Goal: Task Accomplishment & Management: Use online tool/utility

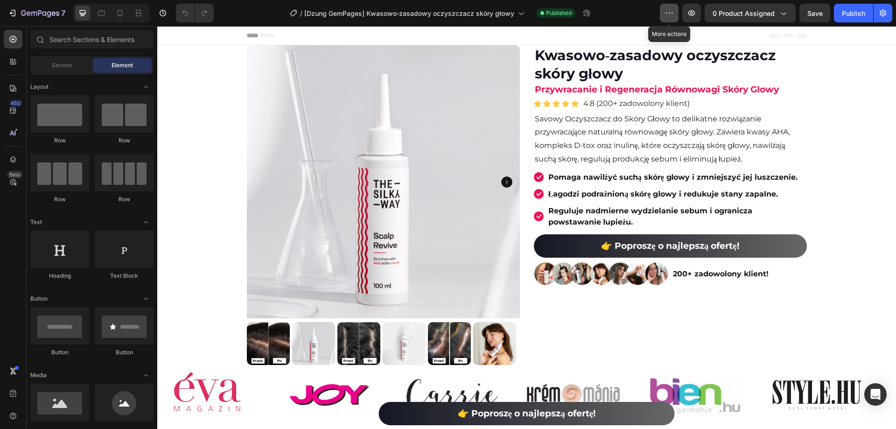
click at [672, 13] on icon "button" at bounding box center [669, 12] width 9 height 9
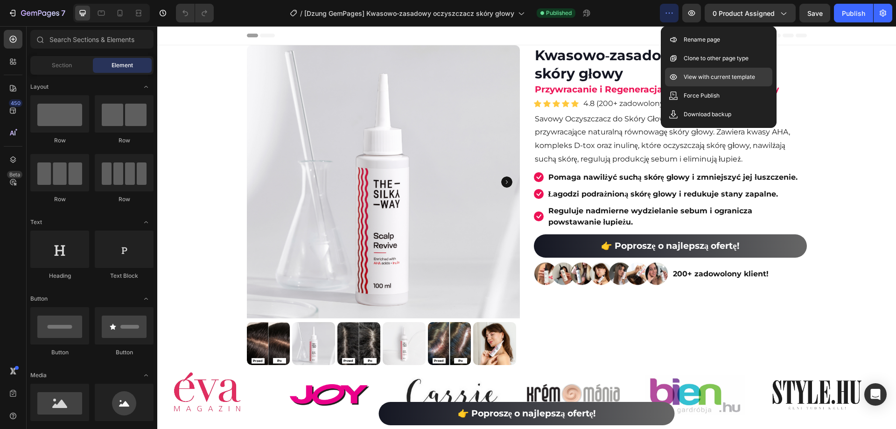
click at [702, 86] on div "View with current template" at bounding box center [718, 95] width 107 height 19
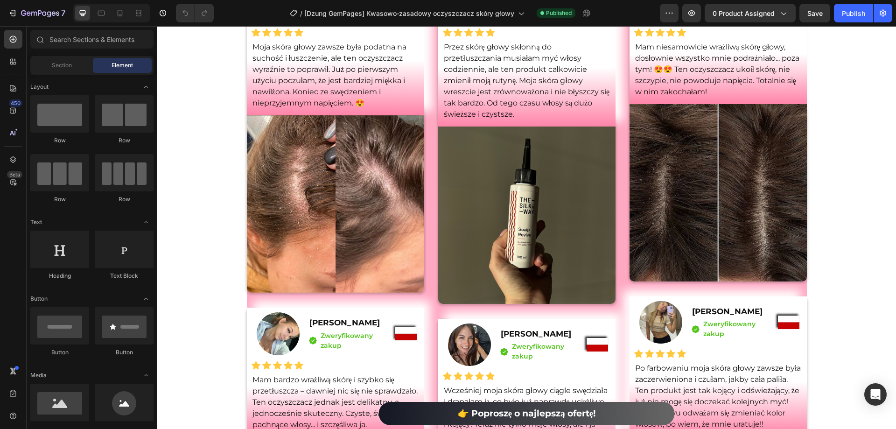
scroll to position [2886, 0]
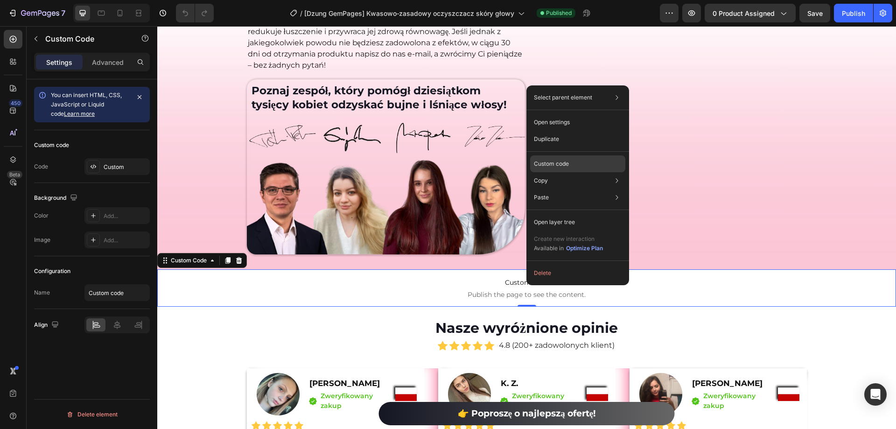
click at [552, 160] on p "Custom code" at bounding box center [551, 164] width 35 height 8
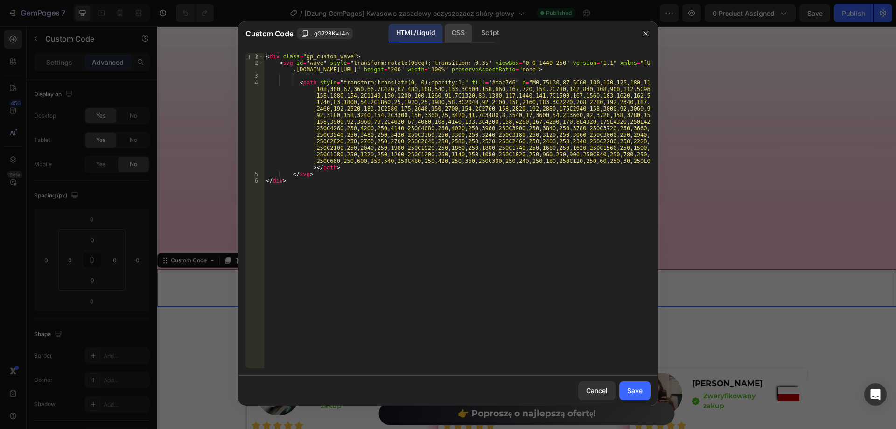
click at [474, 31] on div "CSS" at bounding box center [490, 33] width 33 height 19
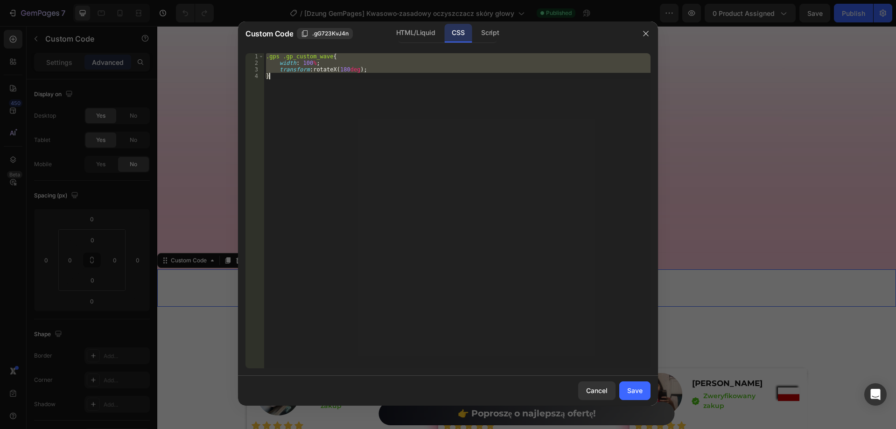
click at [387, 133] on div ".gps .gp_custom_wave { width : 100 % ; transform : rotateX( 180 deg ) ; }" at bounding box center [457, 210] width 386 height 315
type textarea "}"
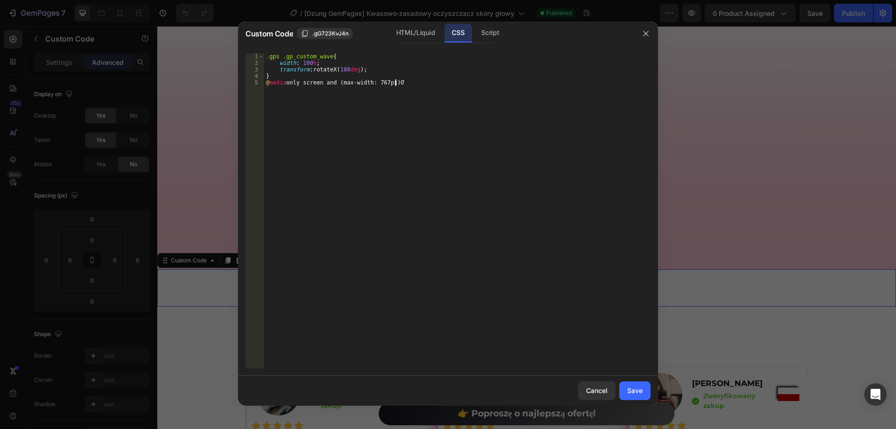
scroll to position [0, 10]
type textarea "@media only screen and (max-width: 767px){}"
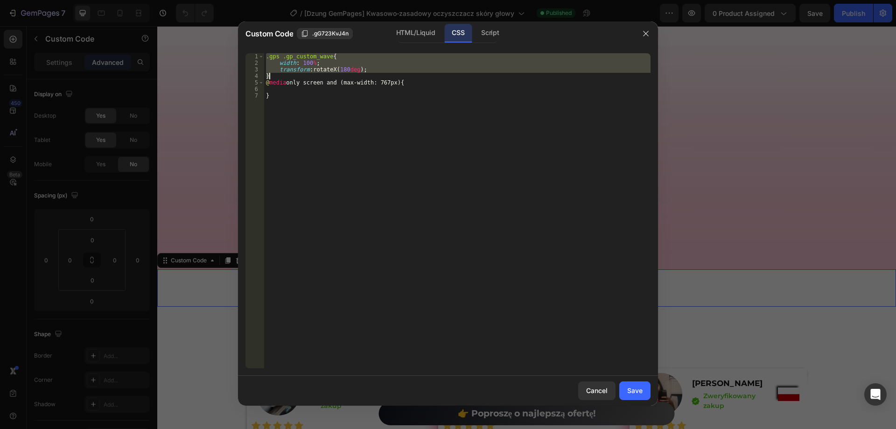
drag, startPoint x: 266, startPoint y: 58, endPoint x: 272, endPoint y: 77, distance: 20.1
click at [272, 77] on div ".gps .gp_custom_wave { width : 100 % ; transform : rotateX( 180 deg ) ; } @ med…" at bounding box center [457, 217] width 386 height 328
type textarea "transform: rotateX(180deg); }"
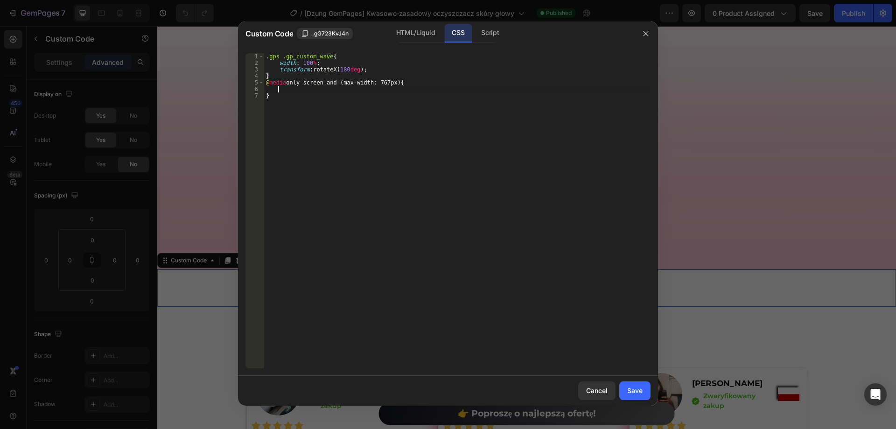
click at [289, 90] on div ".gps .gp_custom_wave { width : 100 % ; transform : rotateX( 180 deg ) ; } @ med…" at bounding box center [457, 217] width 386 height 328
paste textarea "}"
click at [282, 94] on div ".gps .gp_custom_wave { width : 100 % ; transform : rotateX( 180 deg ) ; } @ med…" at bounding box center [459, 217] width 384 height 328
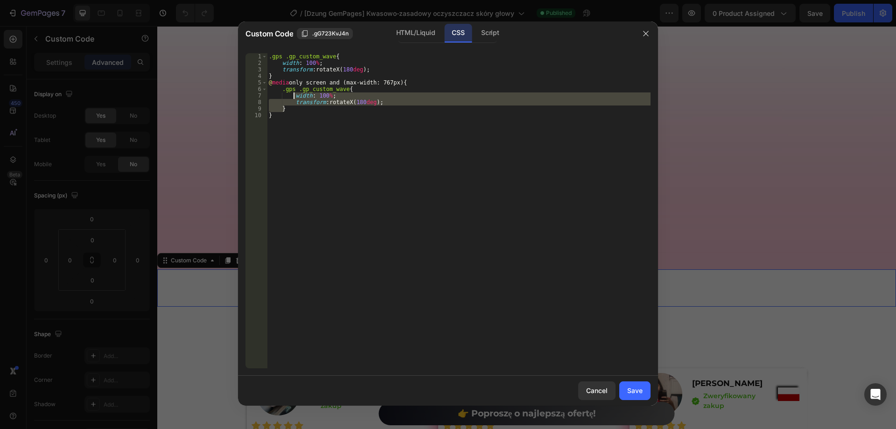
click at [332, 111] on div ".gps .gp_custom_wave { width : 100 % ; transform : rotateX( 180 deg ) ; } @ med…" at bounding box center [459, 210] width 384 height 315
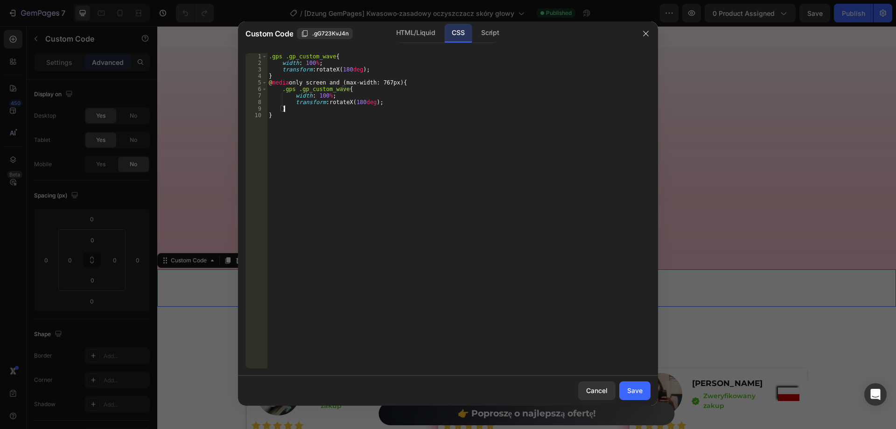
click at [343, 89] on div ".gps .gp_custom_wave { width : 100 % ; transform : rotateX( 180 deg ) ; } @ med…" at bounding box center [459, 217] width 384 height 328
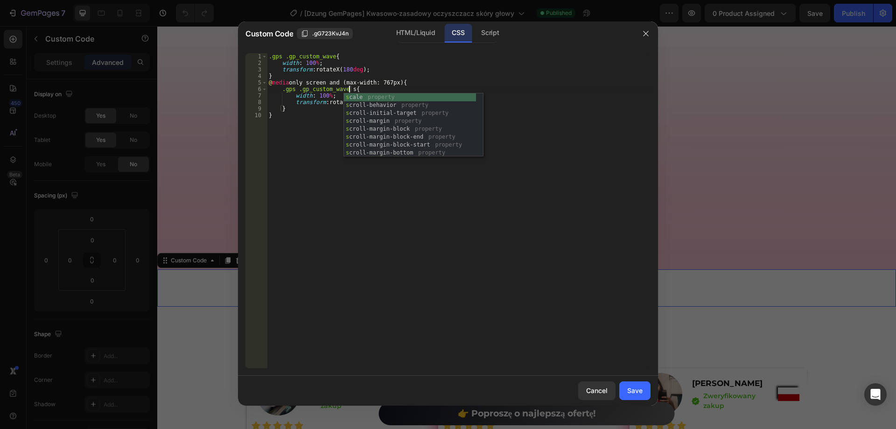
scroll to position [0, 7]
click at [310, 123] on div ".gps .gp_custom_wave { width : 100 % ; transform : rotateX( 180 deg ) ; } @ med…" at bounding box center [459, 217] width 384 height 328
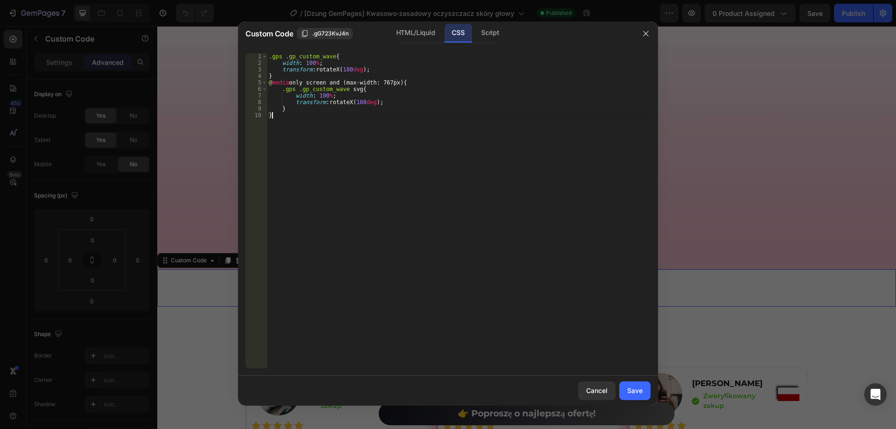
scroll to position [0, 0]
drag, startPoint x: 294, startPoint y: 95, endPoint x: 381, endPoint y: 103, distance: 88.2
click at [381, 103] on div ".gps .gp_custom_wave { width : 100 % ; transform : rotateX( 180 deg ) ; } @ med…" at bounding box center [459, 217] width 384 height 328
type textarea "height: 90px"
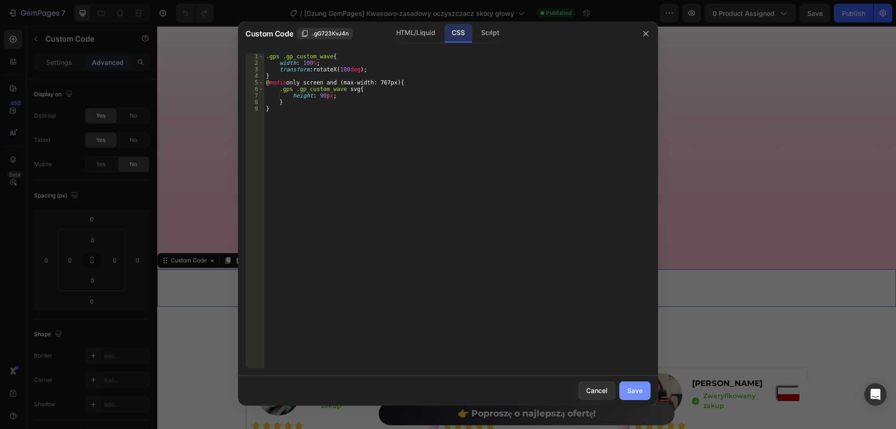
drag, startPoint x: 630, startPoint y: 388, endPoint x: 729, endPoint y: 27, distance: 374.6
click at [630, 388] on div "Save" at bounding box center [634, 391] width 15 height 10
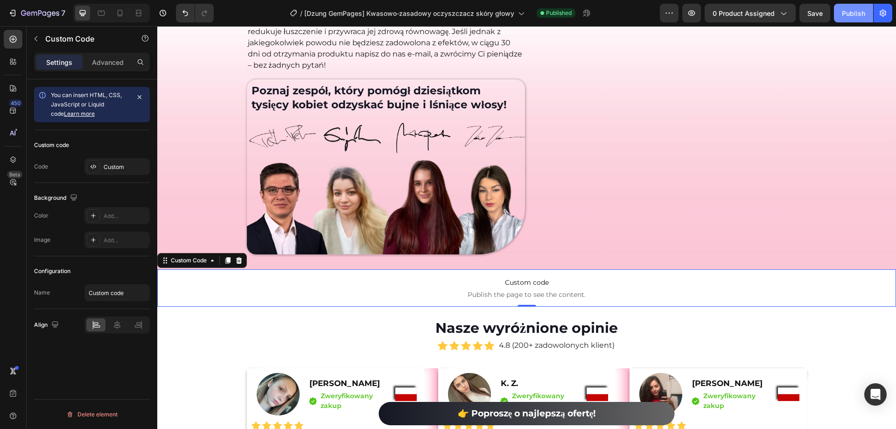
click at [850, 17] on div "Publish" at bounding box center [853, 13] width 23 height 10
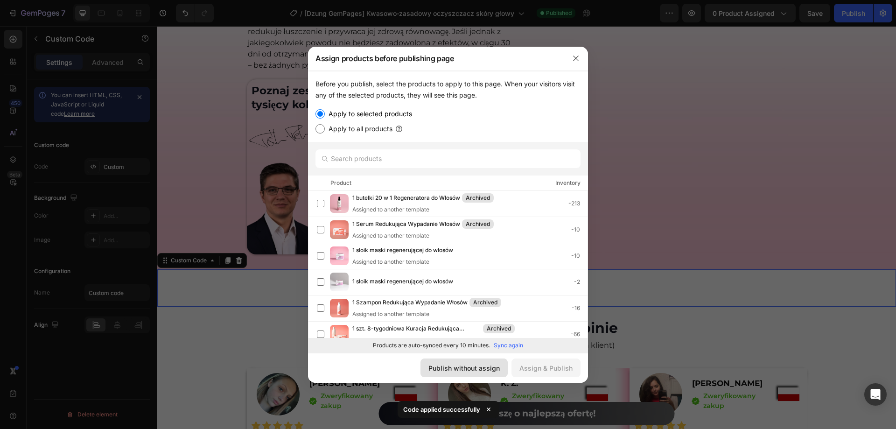
drag, startPoint x: 480, startPoint y: 365, endPoint x: 337, endPoint y: 335, distance: 145.7
click at [480, 365] on div "Publish without assign" at bounding box center [463, 368] width 71 height 10
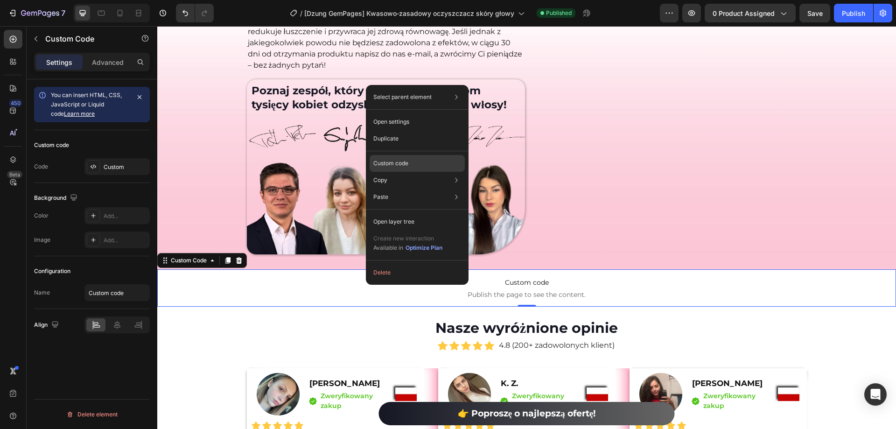
click at [397, 189] on div "Custom code" at bounding box center [417, 197] width 95 height 17
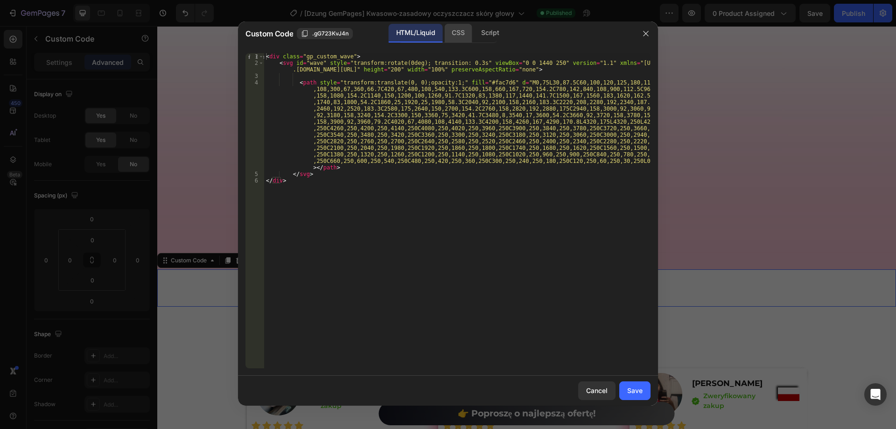
click at [474, 27] on div "CSS" at bounding box center [490, 33] width 33 height 19
